Goal: Task Accomplishment & Management: Complete application form

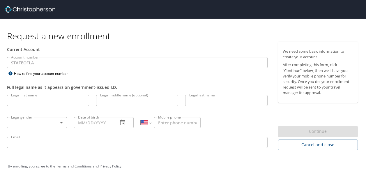
select select "US"
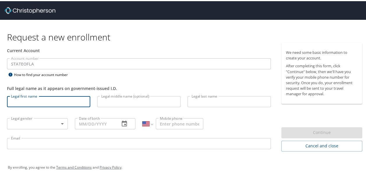
click at [29, 100] on input "Legal first name" at bounding box center [48, 100] width 83 height 11
type input "[PERSON_NAME]"
type input "Pedrioli"
type input "[PHONE_NUMBER]"
type input "[EMAIL_ADDRESS][DOMAIN_NAME]"
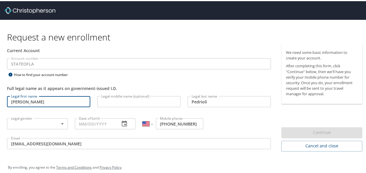
click at [61, 124] on body "Request a new enrollment Current Account Account number STATEOFLA Account numbe…" at bounding box center [185, 86] width 370 height 173
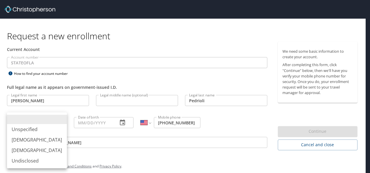
click at [48, 139] on li "[DEMOGRAPHIC_DATA]" at bounding box center [37, 139] width 60 height 10
type input "[DEMOGRAPHIC_DATA]"
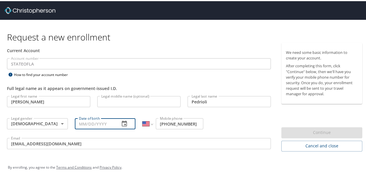
click at [92, 123] on input "Date of birth" at bounding box center [95, 122] width 40 height 11
type input "[DATE]"
click at [225, 44] on div "Current Account" at bounding box center [138, 49] width 271 height 15
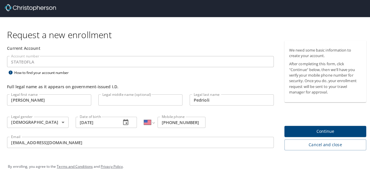
scroll to position [2, 0]
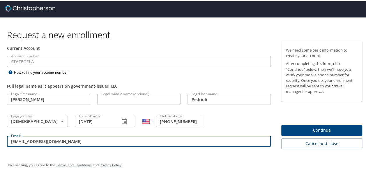
drag, startPoint x: 72, startPoint y: 141, endPoint x: -1, endPoint y: 138, distance: 73.1
click at [0, 138] on html "Request a new enrollment Current Account Account number STATEOFLA Account numbe…" at bounding box center [185, 84] width 370 height 173
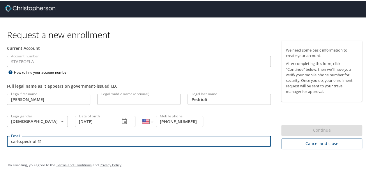
click at [82, 139] on input "carlo.pedrioli@" at bounding box center [139, 139] width 264 height 11
type input "[EMAIL_ADDRESS][PERSON_NAME][DOMAIN_NAME]"
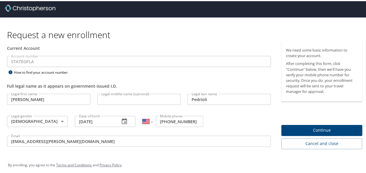
click at [49, 154] on div "By enrolling, you agree to the Terms and Conditions and Privacy Policy ." at bounding box center [184, 164] width 363 height 26
click at [311, 127] on span "Continue" at bounding box center [322, 128] width 72 height 7
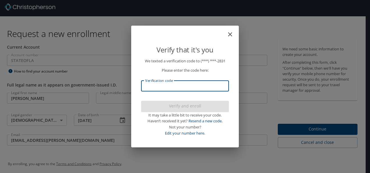
click at [146, 87] on input "Verification code" at bounding box center [185, 85] width 88 height 11
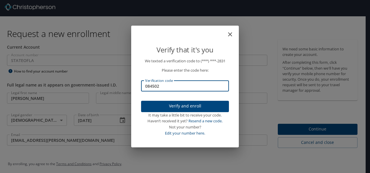
type input "084502"
click at [186, 106] on span "Verify and enroll" at bounding box center [185, 105] width 79 height 7
